Goal: Information Seeking & Learning: Learn about a topic

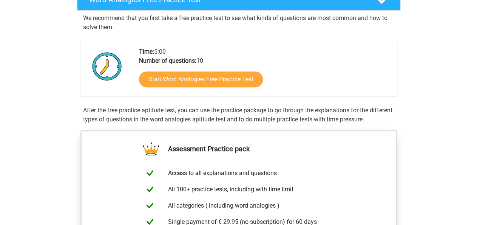
scroll to position [125, 0]
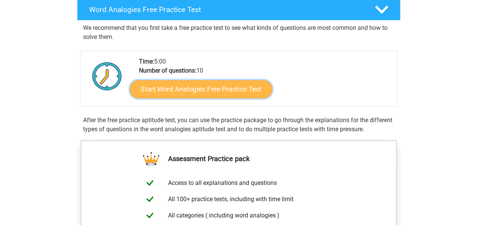
click at [231, 82] on link "Start Word Analogies Free Practice Test" at bounding box center [201, 89] width 142 height 18
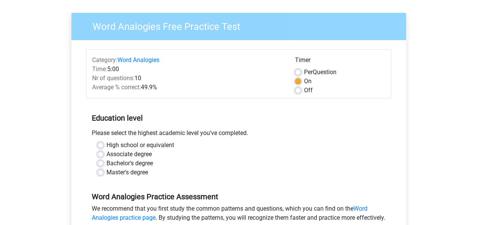
scroll to position [59, 0]
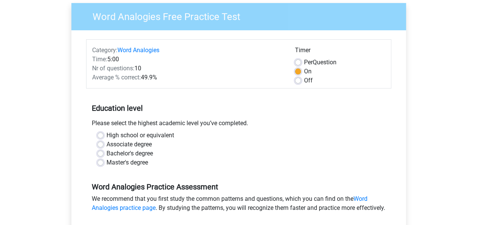
click at [103, 152] on div "Bachelor's degree" at bounding box center [238, 153] width 283 height 9
click at [100, 153] on div "Bachelor's degree" at bounding box center [238, 153] width 283 height 9
click at [107, 153] on label "Bachelor's degree" at bounding box center [130, 153] width 46 height 9
click at [100, 153] on input "Bachelor's degree" at bounding box center [100, 153] width 6 height 8
radio input "true"
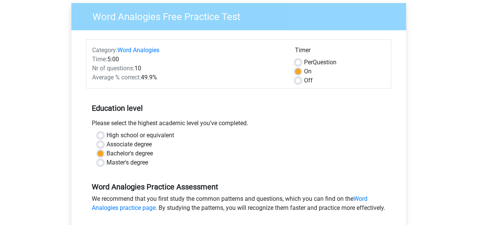
click at [304, 61] on label "Per Question" at bounding box center [320, 62] width 32 height 9
click at [297, 61] on input "Per Question" at bounding box center [298, 62] width 6 height 8
radio input "true"
click at [304, 74] on label "On" at bounding box center [308, 71] width 8 height 9
click at [299, 74] on input "On" at bounding box center [298, 71] width 6 height 8
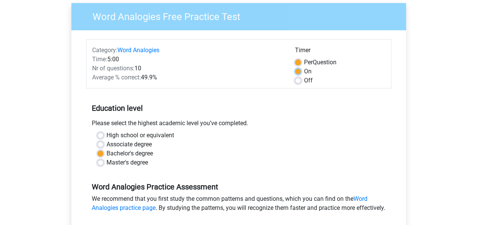
radio input "true"
click at [304, 63] on label "Per Question" at bounding box center [320, 62] width 32 height 9
click at [299, 63] on input "Per Question" at bounding box center [298, 62] width 6 height 8
radio input "true"
click at [304, 71] on label "On" at bounding box center [308, 71] width 8 height 9
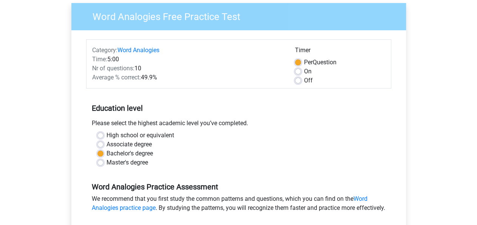
click at [300, 71] on input "On" at bounding box center [298, 71] width 6 height 8
radio input "true"
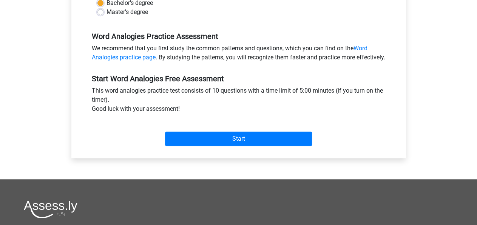
scroll to position [216, 0]
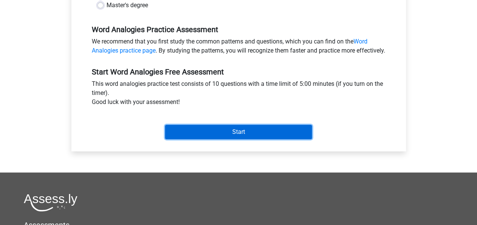
click at [205, 139] on input "Start" at bounding box center [238, 132] width 147 height 14
click at [252, 138] on input "Start" at bounding box center [238, 132] width 147 height 14
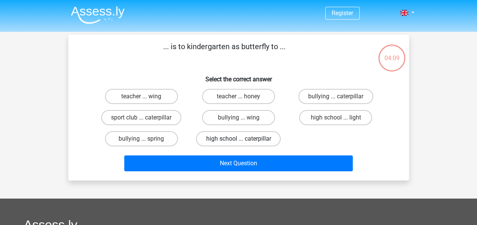
click at [218, 138] on label "high school ... caterpillar" at bounding box center [238, 138] width 85 height 15
click at [238, 139] on input "high school ... caterpillar" at bounding box center [240, 141] width 5 height 5
radio input "true"
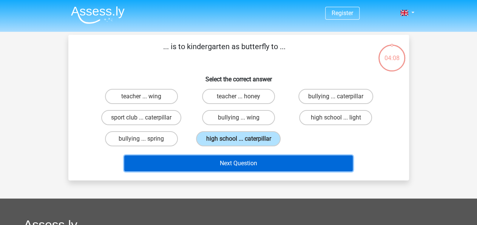
click at [250, 161] on button "Next Question" at bounding box center [238, 163] width 229 height 16
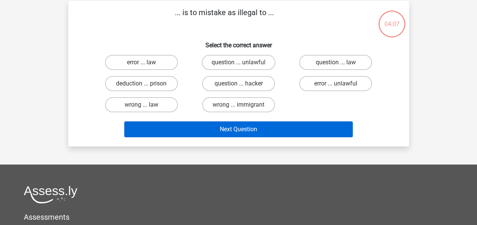
scroll to position [35, 0]
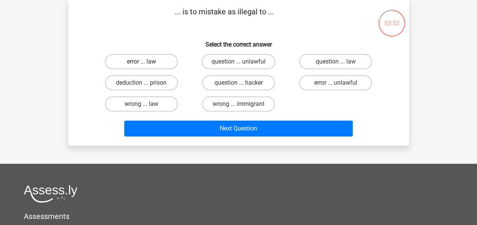
click at [147, 64] on label "error ... law" at bounding box center [141, 61] width 73 height 15
click at [146, 64] on input "error ... law" at bounding box center [143, 64] width 5 height 5
radio input "true"
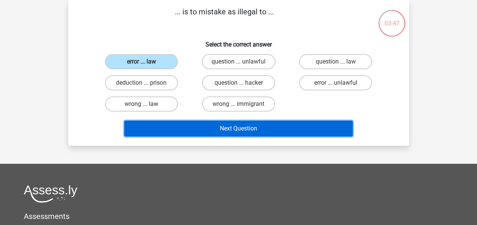
click at [247, 132] on button "Next Question" at bounding box center [238, 129] width 229 height 16
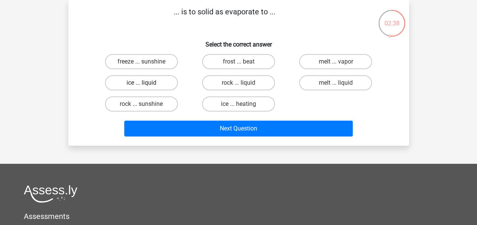
click at [138, 84] on label "ice ... liquid" at bounding box center [141, 82] width 73 height 15
click at [141, 84] on input "ice ... liquid" at bounding box center [143, 85] width 5 height 5
radio input "true"
click at [328, 85] on label "melt ... liquid" at bounding box center [335, 82] width 73 height 15
click at [336, 85] on input "melt ... liquid" at bounding box center [338, 85] width 5 height 5
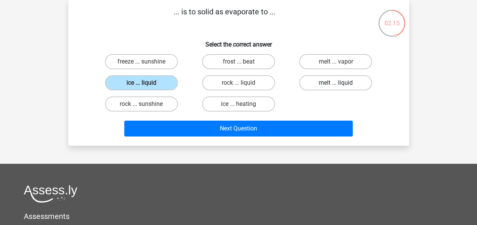
radio input "true"
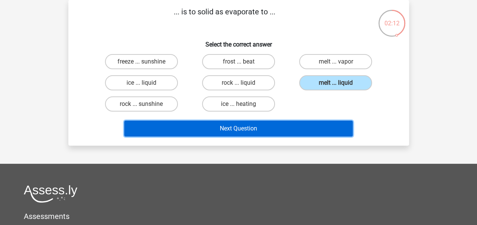
click at [264, 130] on button "Next Question" at bounding box center [238, 129] width 229 height 16
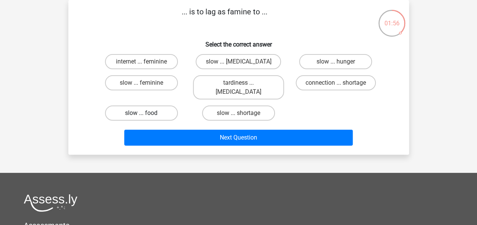
click at [157, 108] on label "slow ... food" at bounding box center [141, 112] width 73 height 15
click at [146, 113] on input "slow ... food" at bounding box center [143, 115] width 5 height 5
radio input "true"
click at [330, 63] on label "slow ... hunger" at bounding box center [335, 61] width 73 height 15
click at [336, 63] on input "slow ... hunger" at bounding box center [338, 64] width 5 height 5
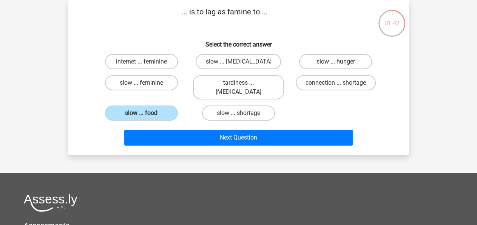
radio input "true"
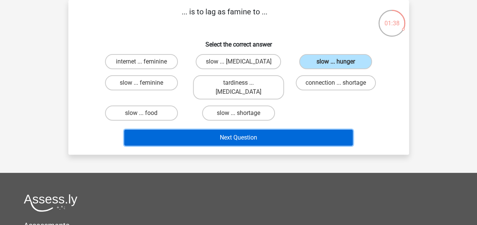
click at [271, 130] on button "Next Question" at bounding box center [238, 138] width 229 height 16
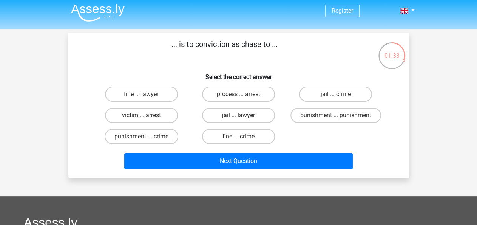
scroll to position [0, 0]
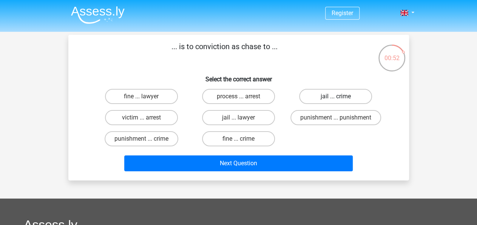
click at [315, 96] on label "jail ... crime" at bounding box center [335, 96] width 73 height 15
click at [336, 96] on input "jail ... crime" at bounding box center [338, 98] width 5 height 5
radio input "true"
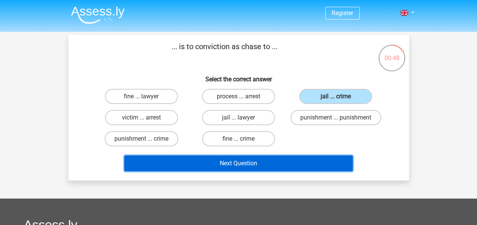
click at [300, 162] on button "Next Question" at bounding box center [238, 163] width 229 height 16
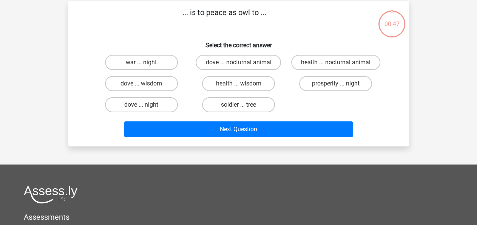
scroll to position [35, 0]
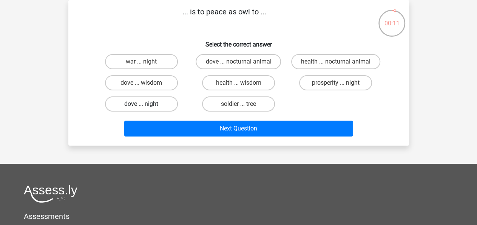
click at [136, 103] on label "dove ... night" at bounding box center [141, 103] width 73 height 15
click at [141, 104] on input "dove ... night" at bounding box center [143, 106] width 5 height 5
radio input "true"
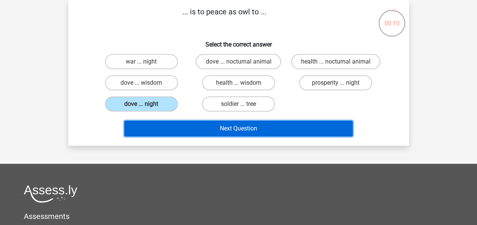
click at [236, 129] on button "Next Question" at bounding box center [238, 129] width 229 height 16
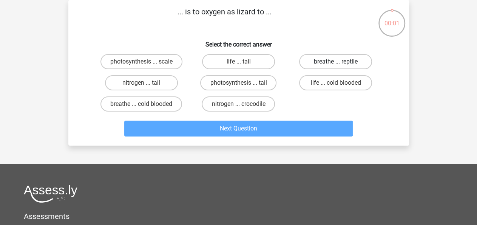
click at [314, 59] on label "breathe ... reptile" at bounding box center [335, 61] width 73 height 15
click at [336, 62] on input "breathe ... reptile" at bounding box center [338, 64] width 5 height 5
radio input "true"
click at [272, 121] on div "Next Question" at bounding box center [238, 126] width 317 height 25
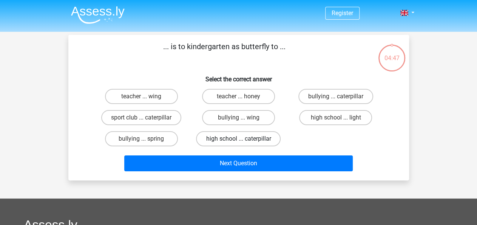
click at [253, 138] on label "high school ... caterpillar" at bounding box center [238, 138] width 85 height 15
click at [243, 139] on input "high school ... caterpillar" at bounding box center [240, 141] width 5 height 5
radio input "true"
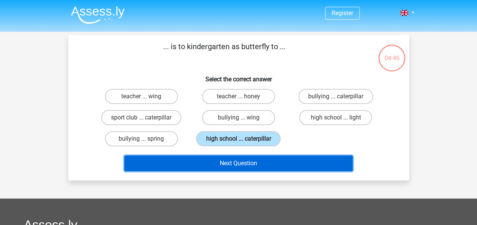
click at [244, 159] on button "Next Question" at bounding box center [238, 163] width 229 height 16
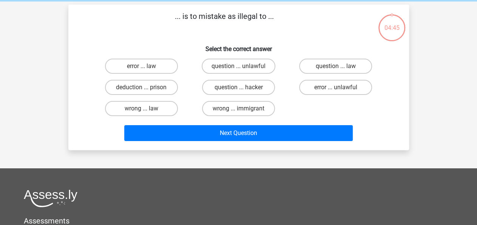
scroll to position [35, 0]
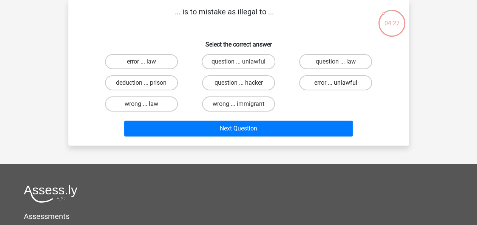
click at [322, 86] on label "error ... unlawful" at bounding box center [335, 82] width 73 height 15
click at [336, 86] on input "error ... unlawful" at bounding box center [338, 85] width 5 height 5
radio input "true"
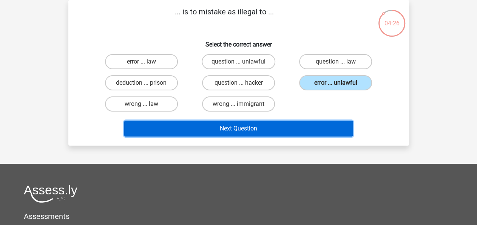
click at [282, 128] on button "Next Question" at bounding box center [238, 129] width 229 height 16
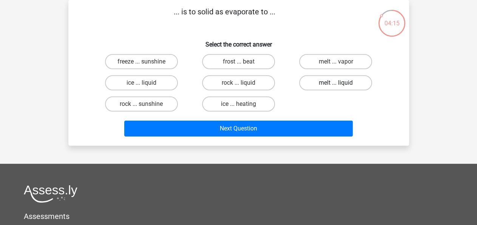
click at [320, 83] on label "melt ... liquid" at bounding box center [335, 82] width 73 height 15
click at [336, 83] on input "melt ... liquid" at bounding box center [338, 85] width 5 height 5
radio input "true"
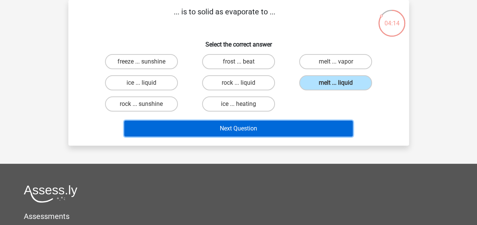
click at [299, 122] on button "Next Question" at bounding box center [238, 129] width 229 height 16
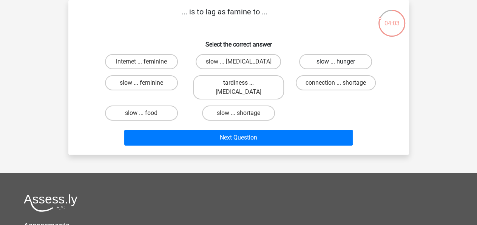
click at [322, 61] on label "slow ... hunger" at bounding box center [335, 61] width 73 height 15
click at [336, 62] on input "slow ... hunger" at bounding box center [338, 64] width 5 height 5
radio input "true"
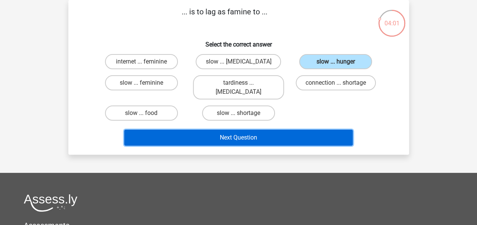
click at [277, 130] on button "Next Question" at bounding box center [238, 138] width 229 height 16
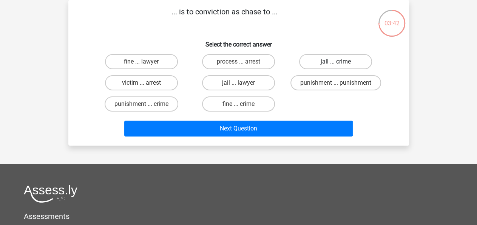
click at [311, 63] on label "jail ... crime" at bounding box center [335, 61] width 73 height 15
click at [336, 63] on input "jail ... crime" at bounding box center [338, 64] width 5 height 5
radio input "true"
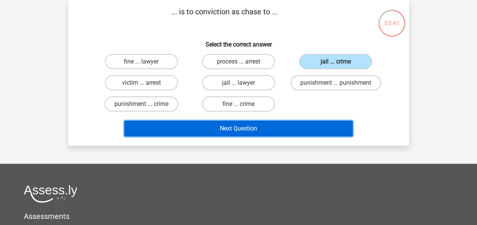
click at [262, 130] on button "Next Question" at bounding box center [238, 129] width 229 height 16
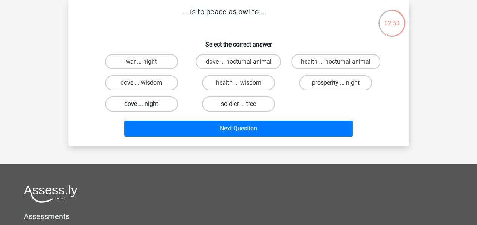
click at [148, 107] on label "dove ... night" at bounding box center [141, 103] width 73 height 15
click at [146, 107] on input "dove ... night" at bounding box center [143, 106] width 5 height 5
radio input "true"
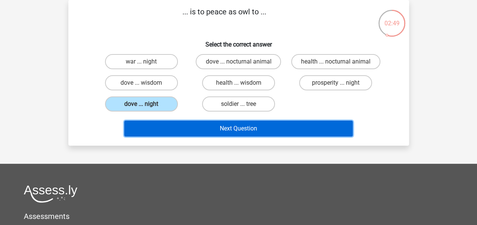
click at [208, 136] on button "Next Question" at bounding box center [238, 129] width 229 height 16
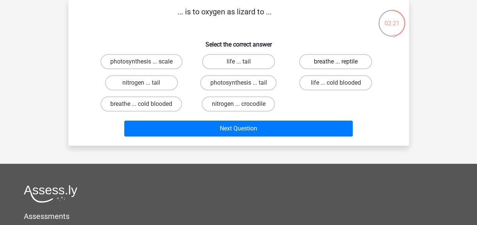
click at [306, 62] on label "breathe ... reptile" at bounding box center [335, 61] width 73 height 15
click at [336, 62] on input "breathe ... reptile" at bounding box center [338, 64] width 5 height 5
radio input "true"
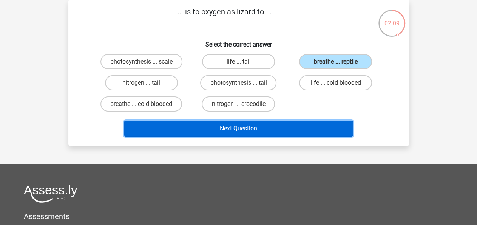
click at [288, 129] on button "Next Question" at bounding box center [238, 129] width 229 height 16
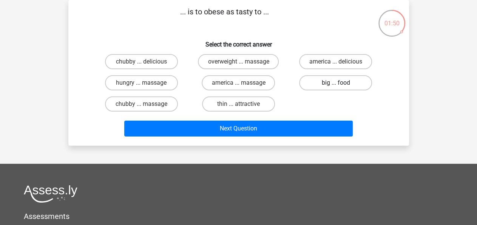
click at [319, 78] on label "big ... food" at bounding box center [335, 82] width 73 height 15
click at [336, 83] on input "big ... food" at bounding box center [338, 85] width 5 height 5
radio input "true"
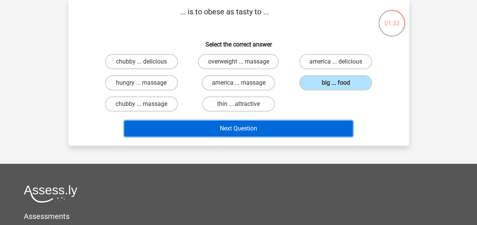
click at [243, 128] on button "Next Question" at bounding box center [238, 129] width 229 height 16
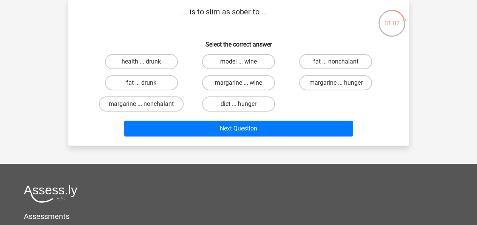
click at [217, 64] on label "model ... wine" at bounding box center [238, 61] width 73 height 15
click at [238, 64] on input "model ... wine" at bounding box center [240, 64] width 5 height 5
radio input "true"
click at [217, 64] on label "model ... wine" at bounding box center [238, 61] width 73 height 15
click at [238, 64] on input "model ... wine" at bounding box center [240, 64] width 5 height 5
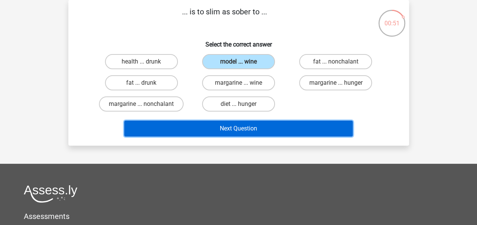
click at [259, 128] on button "Next Question" at bounding box center [238, 129] width 229 height 16
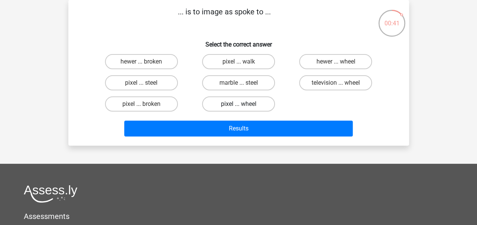
click at [249, 107] on label "pixel ... wheel" at bounding box center [238, 103] width 73 height 15
click at [243, 107] on input "pixel ... wheel" at bounding box center [240, 106] width 5 height 5
radio input "true"
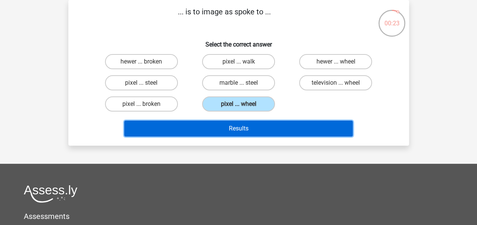
click at [302, 128] on button "Results" at bounding box center [238, 129] width 229 height 16
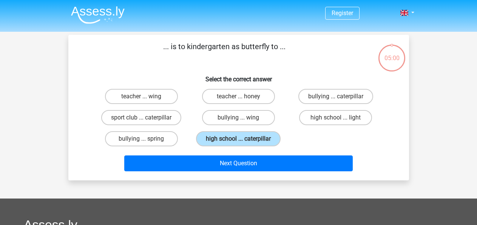
scroll to position [35, 0]
